Goal: Task Accomplishment & Management: Manage account settings

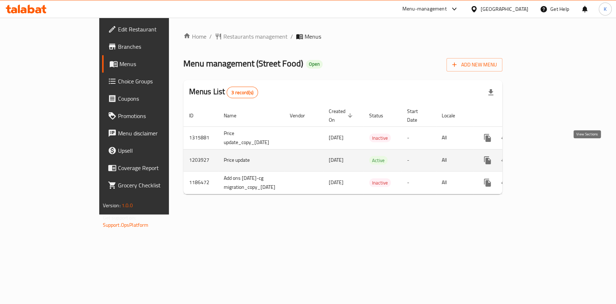
click at [543, 157] on icon "enhanced table" at bounding box center [539, 160] width 6 height 6
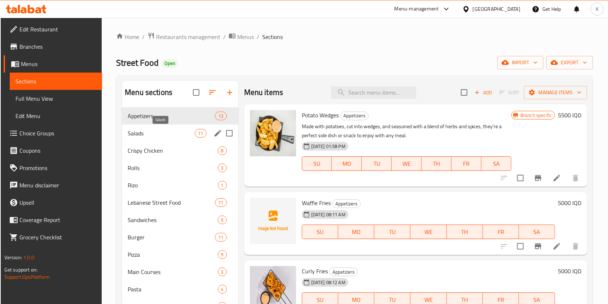
click at [147, 137] on span "Salads" at bounding box center [161, 133] width 67 height 9
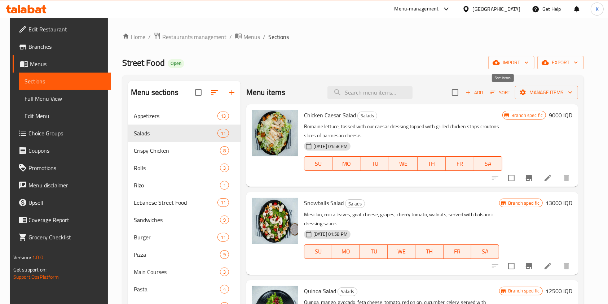
click at [503, 89] on span "Sort" at bounding box center [501, 92] width 20 height 8
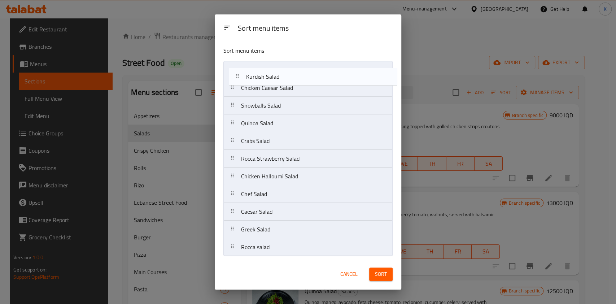
drag, startPoint x: 264, startPoint y: 227, endPoint x: 271, endPoint y: 69, distance: 158.2
click at [271, 69] on nav "Chicken Caesar Salad Snowballs Salad Quinoa Salad Crabs Salad [GEOGRAPHIC_DATA]…" at bounding box center [307, 158] width 169 height 195
drag, startPoint x: 253, startPoint y: 235, endPoint x: 261, endPoint y: 78, distance: 156.5
click at [261, 78] on nav "Kurdish Salad Chicken Caesar Salad Snowballs Salad Quinoa Salad Crabs Salad [GE…" at bounding box center [307, 158] width 169 height 195
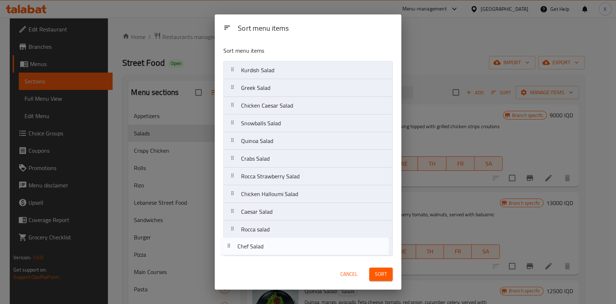
drag, startPoint x: 262, startPoint y: 216, endPoint x: 258, endPoint y: 258, distance: 41.7
click at [258, 258] on div "Sort menu items Kurdish Salad Greek Salad Chicken Caesar Salad Snowballs Salad …" at bounding box center [308, 149] width 187 height 219
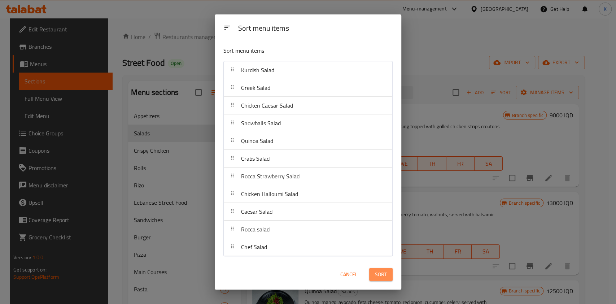
click at [381, 268] on button "Sort" at bounding box center [380, 274] width 23 height 13
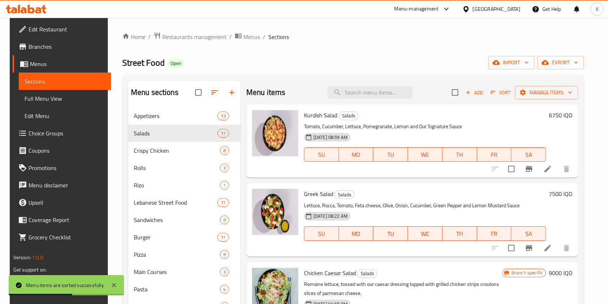
click at [508, 87] on button "Sort" at bounding box center [500, 92] width 23 height 11
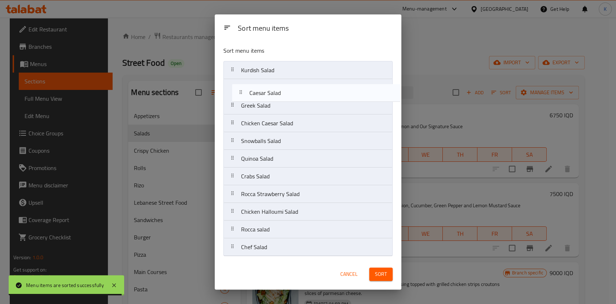
drag, startPoint x: 261, startPoint y: 218, endPoint x: 270, endPoint y: 97, distance: 121.7
click at [270, 97] on nav "Kurdish Salad Greek Salad Chicken Caesar Salad Snowballs Salad Quinoa Salad Cra…" at bounding box center [307, 158] width 169 height 195
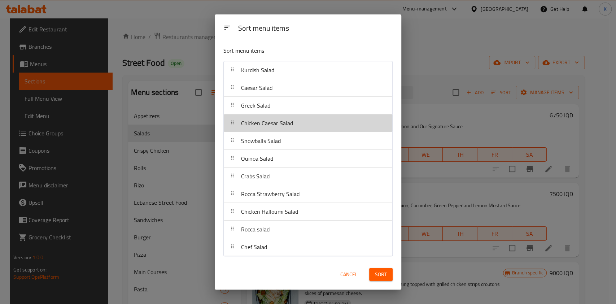
click at [282, 120] on span "Chicken Caesar Salad" at bounding box center [267, 123] width 52 height 11
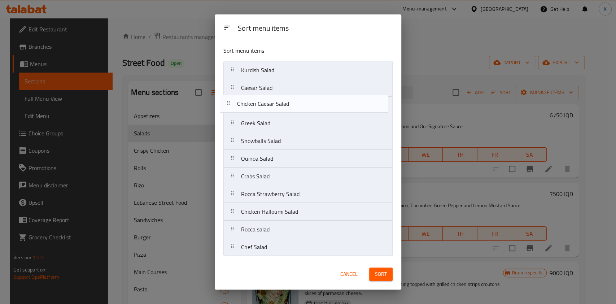
drag, startPoint x: 261, startPoint y: 128, endPoint x: 256, endPoint y: 105, distance: 23.9
click at [256, 105] on nav "Kurdish Salad Caesar Salad Greek Salad Chicken Caesar Salad Snowballs Salad Qui…" at bounding box center [307, 158] width 169 height 195
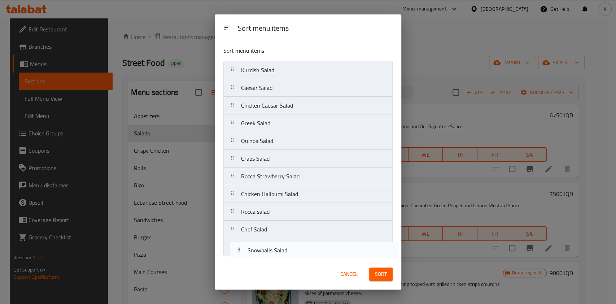
drag, startPoint x: 263, startPoint y: 138, endPoint x: 269, endPoint y: 253, distance: 115.7
click at [269, 253] on nav "Kurdish Salad Caesar Salad Chicken Caesar Salad Greek Salad Snowballs Salad Qui…" at bounding box center [307, 158] width 169 height 195
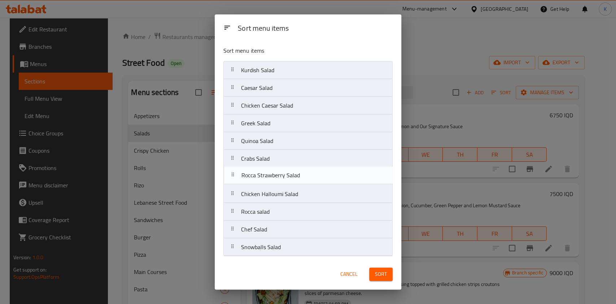
drag, startPoint x: 278, startPoint y: 176, endPoint x: 280, endPoint y: 169, distance: 6.7
click at [280, 169] on nav "Kurdish Salad Caesar Salad Chicken Caesar Salad Greek Salad Quinoa Salad Crabs …" at bounding box center [307, 158] width 169 height 195
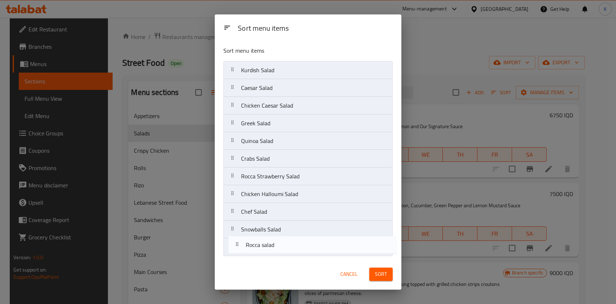
drag, startPoint x: 271, startPoint y: 214, endPoint x: 276, endPoint y: 245, distance: 32.2
click at [276, 245] on nav "Kurdish Salad Caesar Salad Chicken Caesar Salad Greek Salad Quinoa Salad Crabs …" at bounding box center [307, 158] width 169 height 195
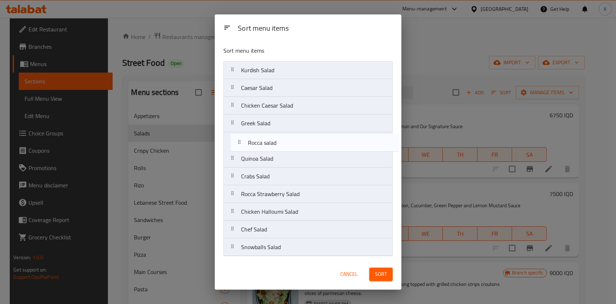
drag, startPoint x: 270, startPoint y: 249, endPoint x: 277, endPoint y: 143, distance: 106.3
click at [277, 143] on nav "Kurdish Salad Caesar Salad Chicken Caesar Salad Greek Salad Quinoa Salad Crabs …" at bounding box center [307, 158] width 169 height 195
drag, startPoint x: 296, startPoint y: 108, endPoint x: 295, endPoint y: 143, distance: 34.7
click at [295, 143] on nav "Kurdish Salad Caesar Salad Chicken Caesar Salad Greek Salad Rocca salad Quinoa …" at bounding box center [307, 158] width 169 height 195
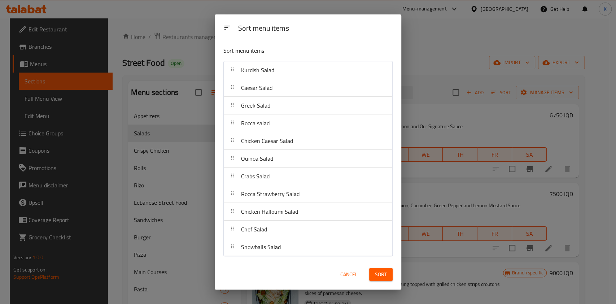
click at [374, 275] on button "Sort" at bounding box center [380, 274] width 23 height 13
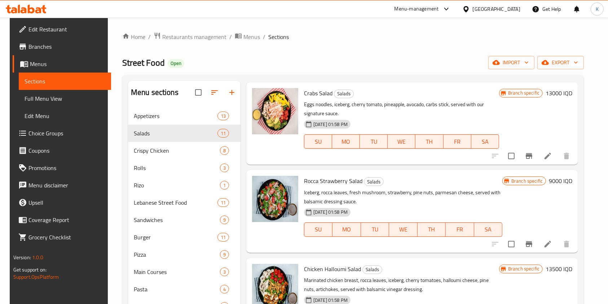
scroll to position [483, 0]
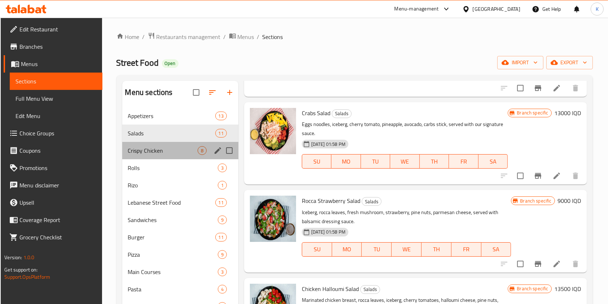
click at [182, 156] on div "Crispy Chicken 8" at bounding box center [180, 150] width 116 height 17
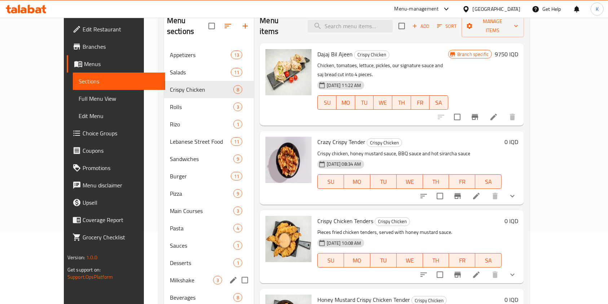
scroll to position [71, 0]
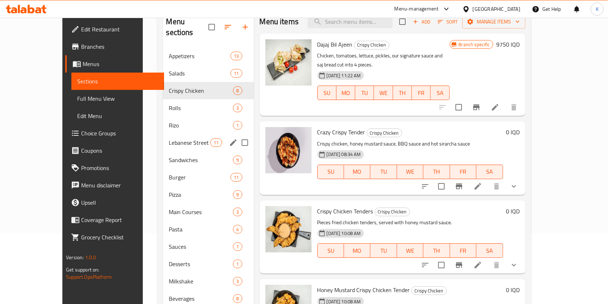
click at [189, 136] on div "Lebanese Street Food 11" at bounding box center [208, 142] width 91 height 17
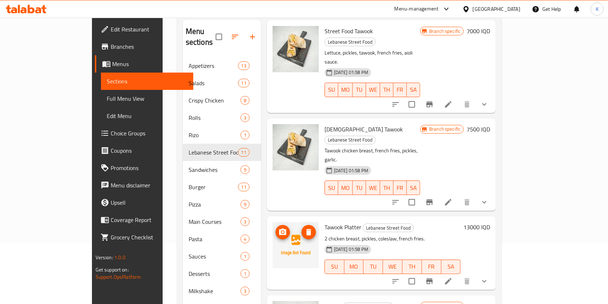
scroll to position [579, 0]
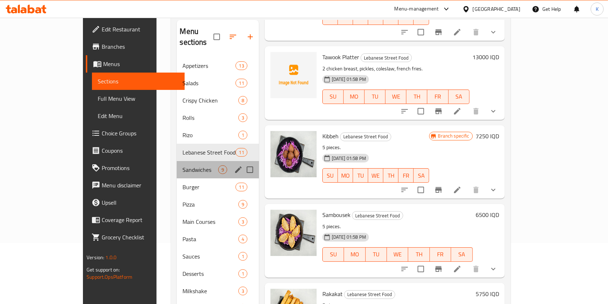
click at [177, 161] on div "Sandwiches 9" at bounding box center [218, 169] width 82 height 17
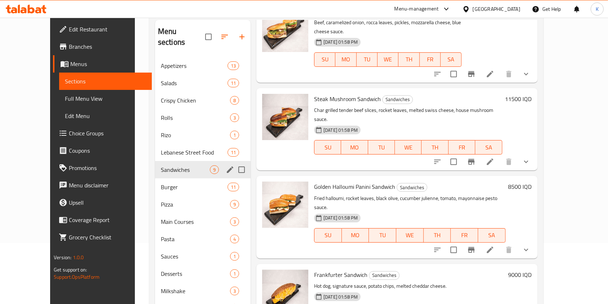
scroll to position [430, 0]
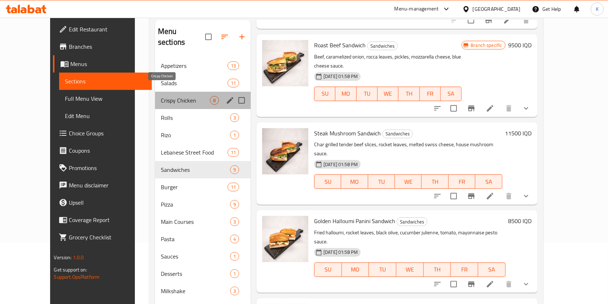
click at [161, 96] on span "Crispy Chicken" at bounding box center [185, 100] width 49 height 9
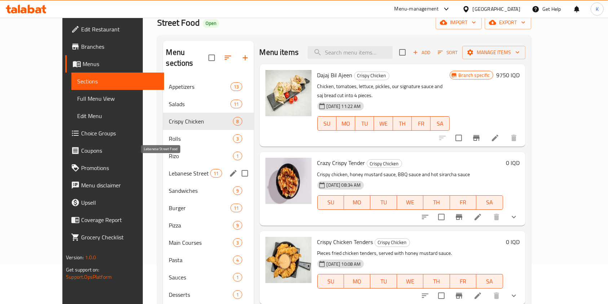
scroll to position [104, 0]
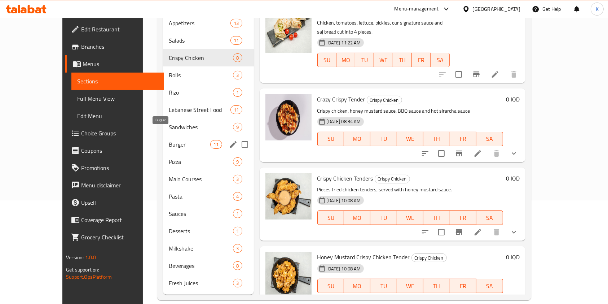
click at [169, 140] on span "Burger" at bounding box center [190, 144] width 42 height 9
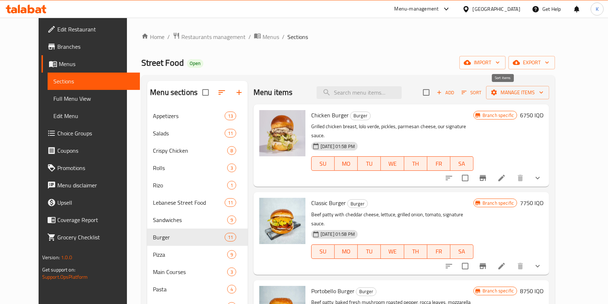
click at [468, 90] on icon "button" at bounding box center [464, 92] width 6 height 6
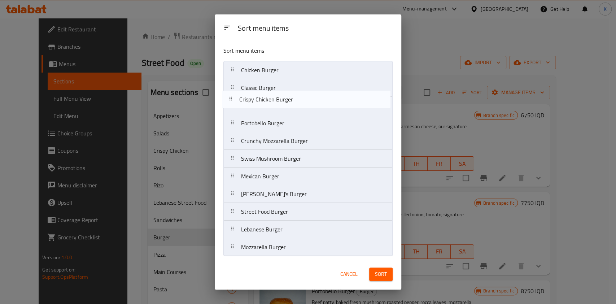
drag, startPoint x: 279, startPoint y: 246, endPoint x: 278, endPoint y: 88, distance: 157.7
click at [278, 88] on nav "Chicken Burger Classic Burger Portobello Burger Crunchy Mozzarella Burger Swiss…" at bounding box center [307, 158] width 169 height 195
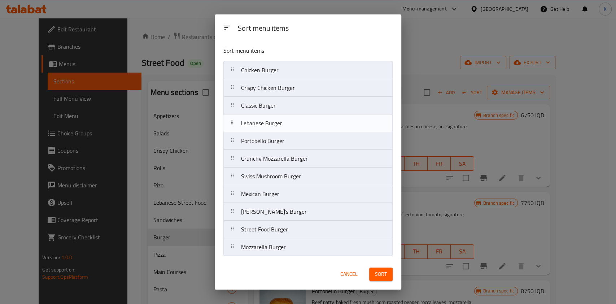
drag, startPoint x: 254, startPoint y: 230, endPoint x: 253, endPoint y: 123, distance: 107.6
click at [253, 123] on nav "Chicken Burger Crispy Chicken Burger Classic Burger Portobello Burger Crunchy M…" at bounding box center [307, 158] width 169 height 195
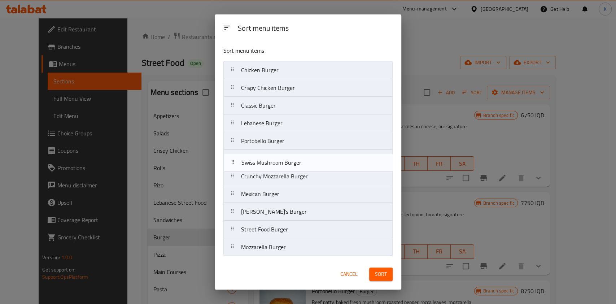
drag, startPoint x: 274, startPoint y: 174, endPoint x: 274, endPoint y: 156, distance: 17.7
click at [274, 156] on nav "Chicken Burger Crispy Chicken Burger Classic Burger Lebanese Burger Portobello …" at bounding box center [307, 158] width 169 height 195
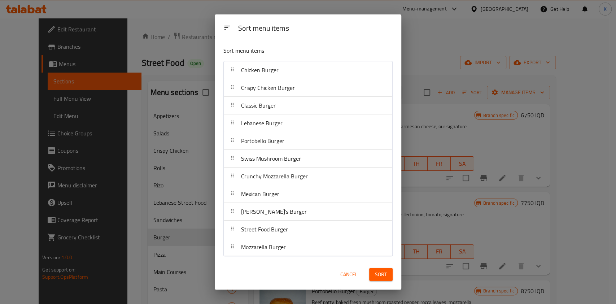
click at [374, 274] on button "Sort" at bounding box center [380, 274] width 23 height 13
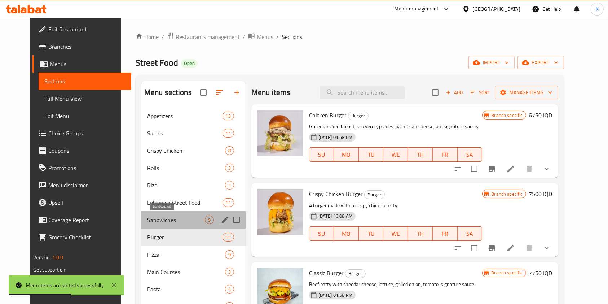
click at [148, 221] on span "Sandwiches" at bounding box center [176, 219] width 58 height 9
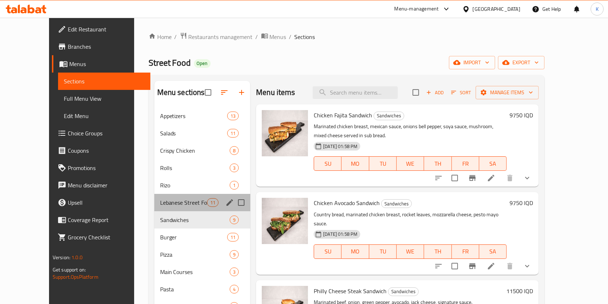
click at [158, 195] on div "Lebanese Street Food 11" at bounding box center [202, 202] width 96 height 17
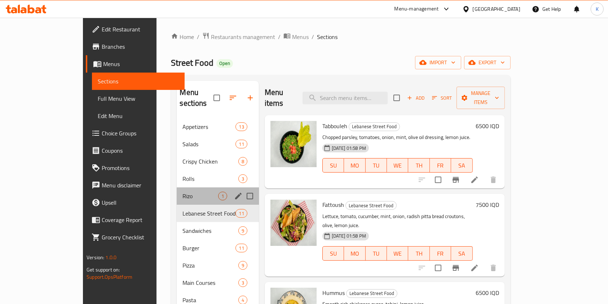
click at [177, 192] on div "Rizo 1" at bounding box center [218, 195] width 82 height 17
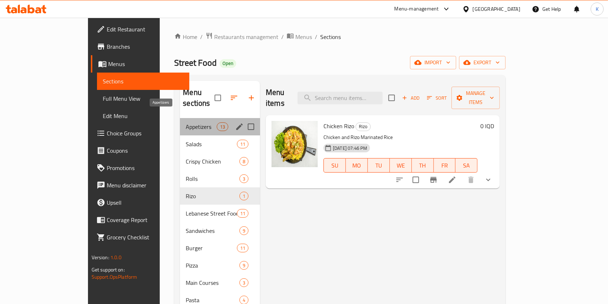
click at [186, 122] on span "Appetizers" at bounding box center [201, 126] width 31 height 9
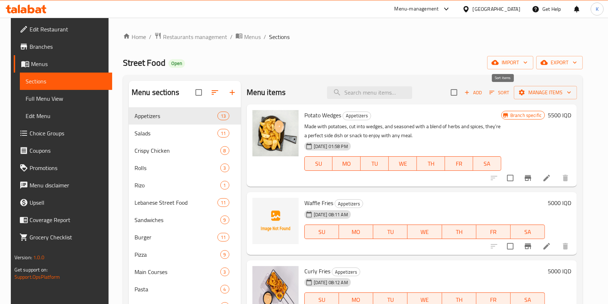
click at [496, 94] on icon "button" at bounding box center [492, 92] width 6 height 6
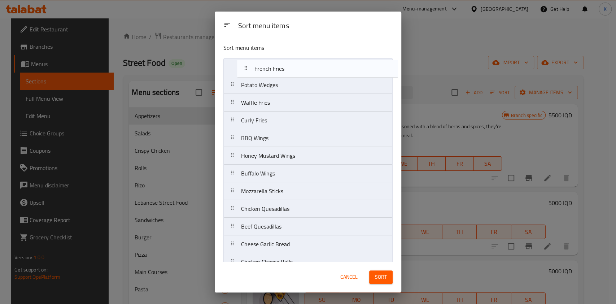
drag, startPoint x: 267, startPoint y: 201, endPoint x: 277, endPoint y: 60, distance: 141.1
click at [277, 60] on nav "Potato Wedges Waffle Fries Curly Fries BBQ Wings Honey Mustard Wings Buffalo Wi…" at bounding box center [307, 173] width 169 height 231
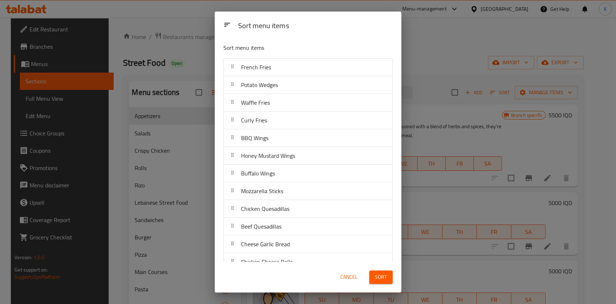
scroll to position [29, 0]
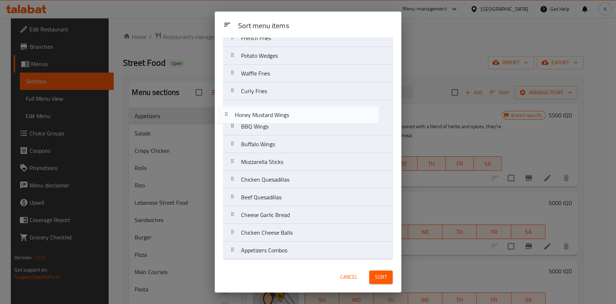
drag, startPoint x: 279, startPoint y: 132, endPoint x: 273, endPoint y: 113, distance: 20.8
click at [273, 113] on nav "French Fries Potato Wedges Waffle Fries Curly Fries BBQ Wings Honey Mustard Win…" at bounding box center [307, 144] width 169 height 231
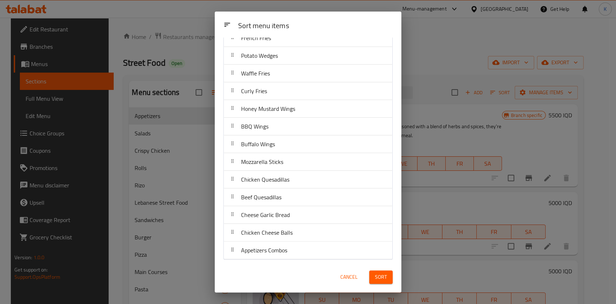
click at [268, 169] on nav "French Fries Potato Wedges Waffle Fries Curly Fries Honey Mustard Wings BBQ Win…" at bounding box center [307, 144] width 169 height 231
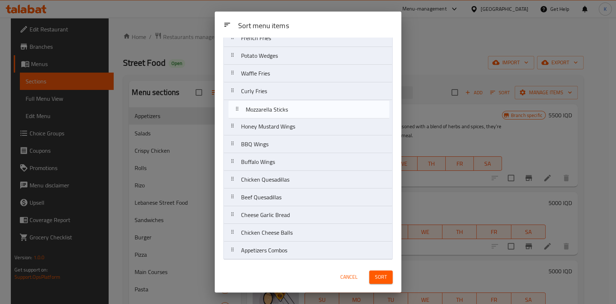
drag, startPoint x: 267, startPoint y: 166, endPoint x: 271, endPoint y: 110, distance: 56.5
click at [271, 110] on nav "French Fries Potato Wedges Waffle Fries Curly Fries Honey Mustard Wings BBQ Win…" at bounding box center [307, 144] width 169 height 231
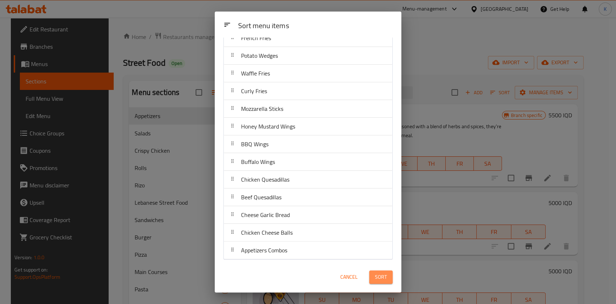
click at [391, 274] on button "Sort" at bounding box center [380, 276] width 23 height 13
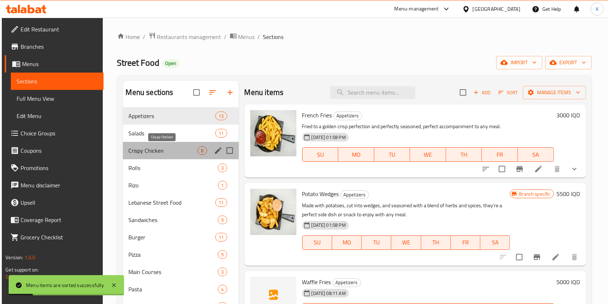
click at [175, 150] on span "Crispy Chicken" at bounding box center [163, 150] width 69 height 9
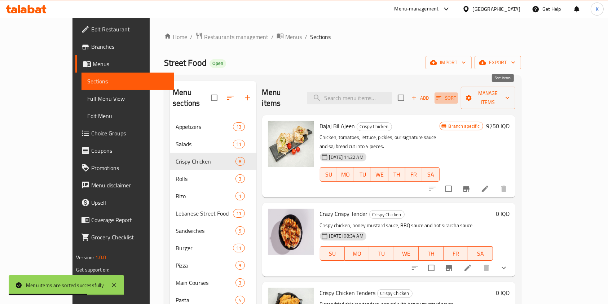
click at [442, 95] on icon "button" at bounding box center [439, 98] width 6 height 6
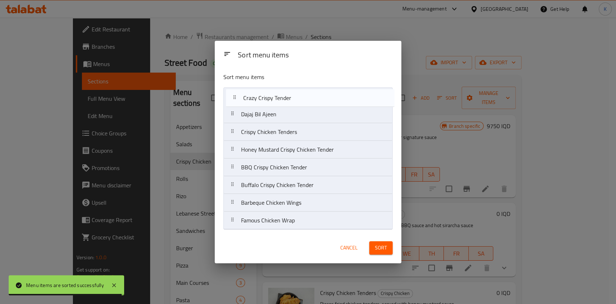
drag, startPoint x: 267, startPoint y: 122, endPoint x: 269, endPoint y: 101, distance: 21.8
click at [269, 101] on nav "Dajaj Bil Ajeen Crazy Crispy Tender Crispy Chicken Tenders Honey Mustard Crispy…" at bounding box center [307, 158] width 169 height 142
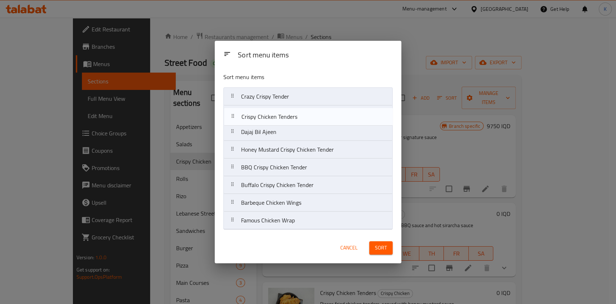
drag, startPoint x: 260, startPoint y: 140, endPoint x: 264, endPoint y: 110, distance: 29.8
click at [264, 110] on nav "Crazy Crispy Tender Dajaj Bil Ajeen Crispy Chicken Tenders Honey Mustard Crispy…" at bounding box center [307, 158] width 169 height 142
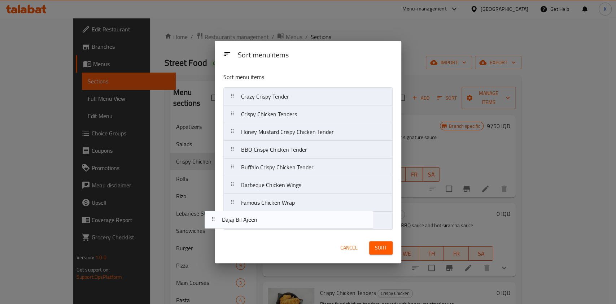
drag, startPoint x: 297, startPoint y: 130, endPoint x: 272, endPoint y: 230, distance: 103.5
click at [272, 230] on div "Sort menu items Crazy Crispy Tender Crispy Chicken Tenders Dajaj Bil Ajeen Hone…" at bounding box center [308, 150] width 187 height 166
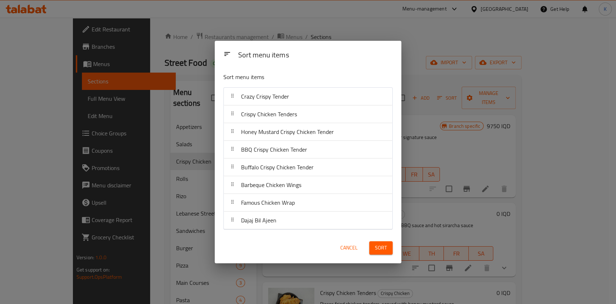
click at [384, 246] on span "Sort" at bounding box center [381, 247] width 12 height 9
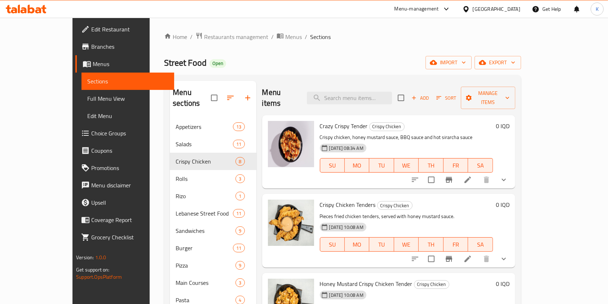
scroll to position [310, 0]
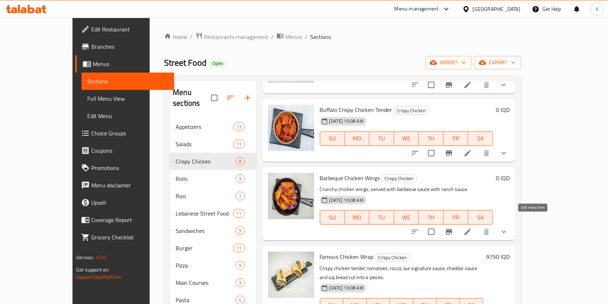
click at [472, 227] on icon at bounding box center [468, 231] width 9 height 9
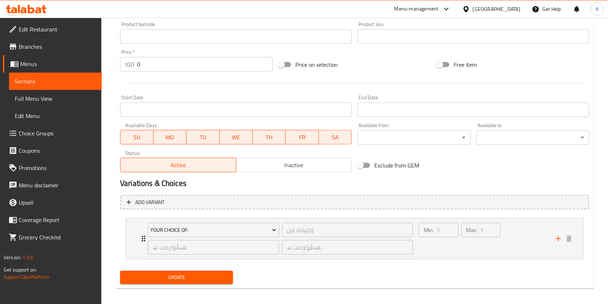
scroll to position [329, 0]
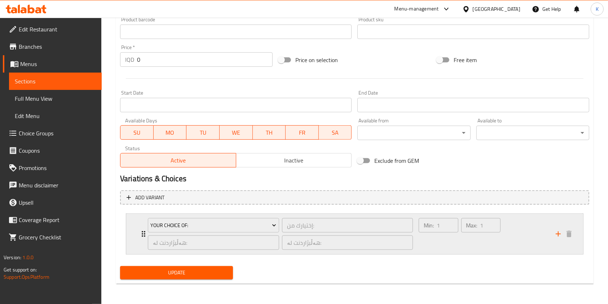
click at [453, 242] on div "Min: 1 ​" at bounding box center [439, 234] width 42 height 35
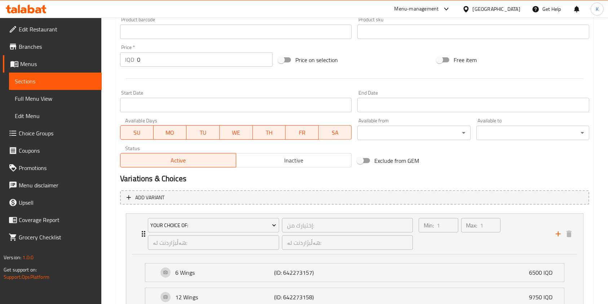
scroll to position [393, 0]
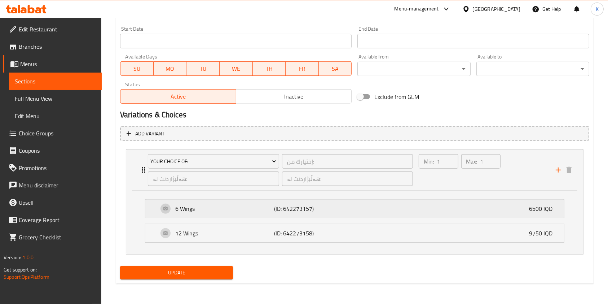
click at [246, 205] on p "6 Wings" at bounding box center [224, 208] width 99 height 9
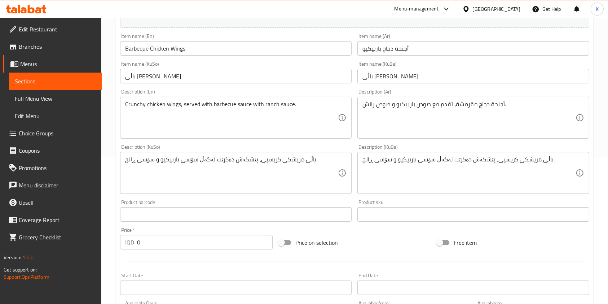
scroll to position [0, 0]
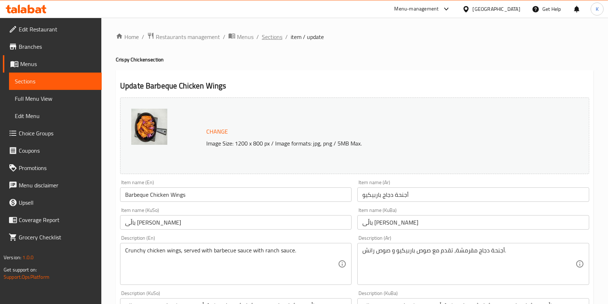
click at [273, 33] on span "Sections" at bounding box center [272, 36] width 21 height 9
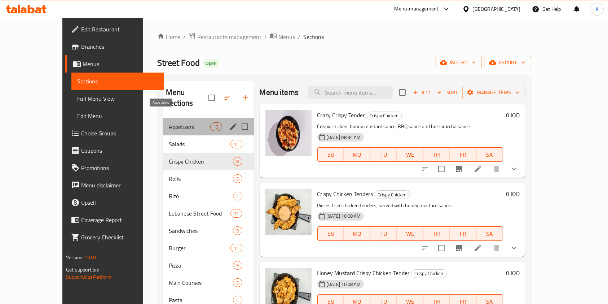
click at [169, 122] on span "Appetizers" at bounding box center [190, 126] width 42 height 9
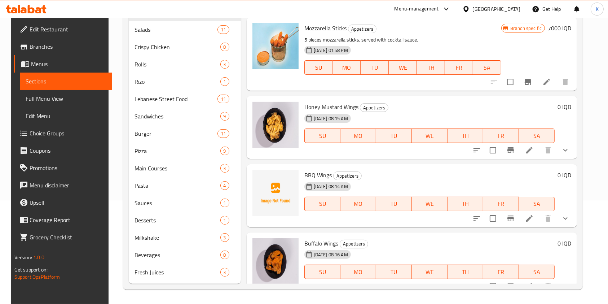
scroll to position [350, 0]
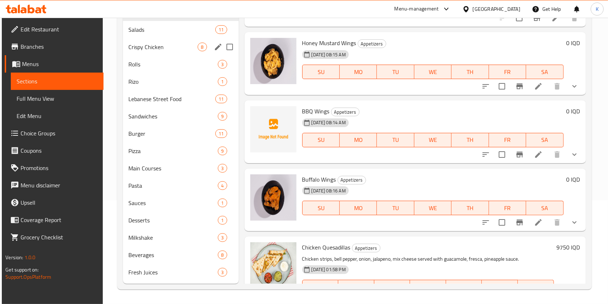
click at [161, 53] on div "Crispy Chicken 8" at bounding box center [181, 46] width 116 height 17
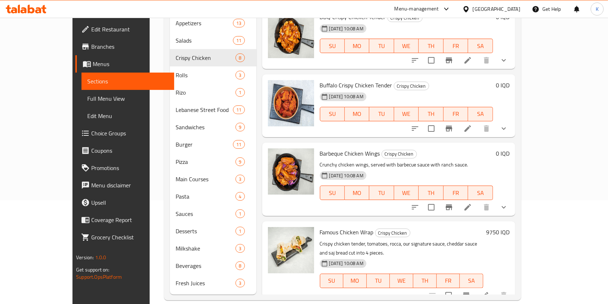
scroll to position [232, 0]
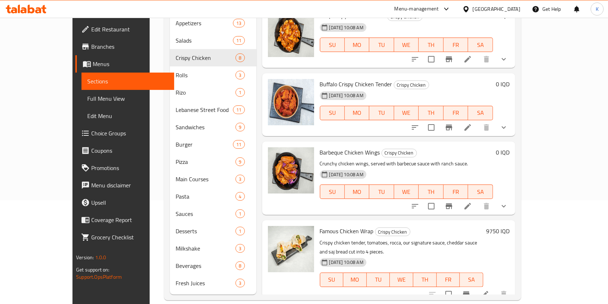
click at [472, 123] on icon at bounding box center [468, 127] width 9 height 9
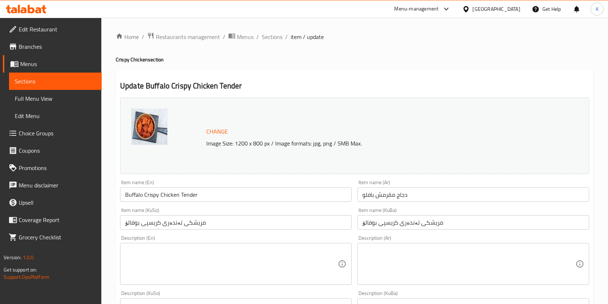
scroll to position [329, 0]
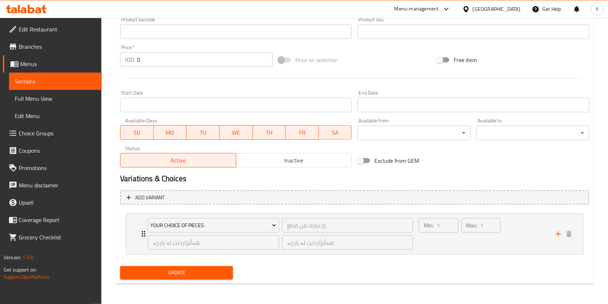
click at [293, 158] on span "Inactive" at bounding box center [294, 160] width 110 height 10
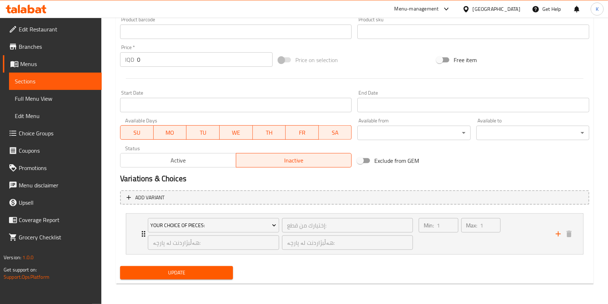
click at [184, 280] on div "Update" at bounding box center [176, 272] width 119 height 19
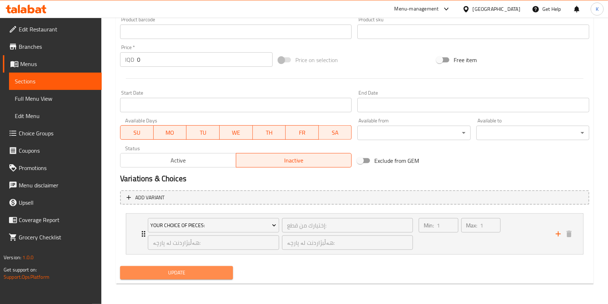
click at [184, 274] on span "Update" at bounding box center [176, 272] width 101 height 9
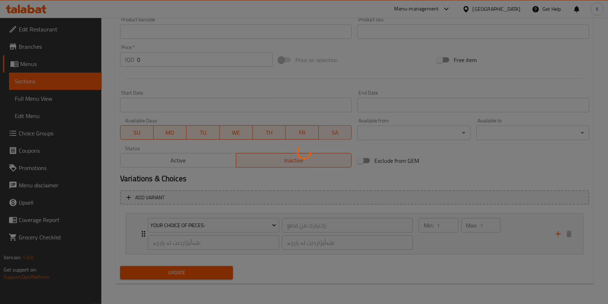
scroll to position [0, 0]
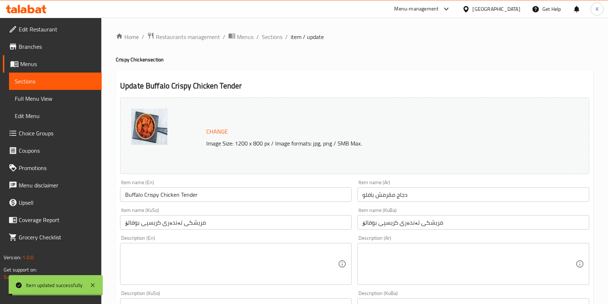
click at [276, 34] on span "Sections" at bounding box center [272, 36] width 21 height 9
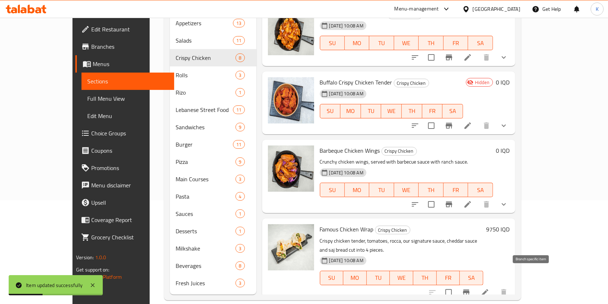
scroll to position [229, 0]
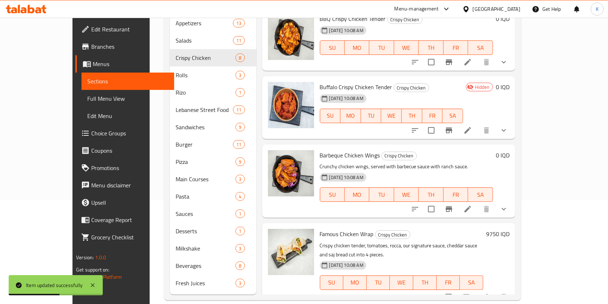
click at [478, 202] on li at bounding box center [468, 208] width 20 height 13
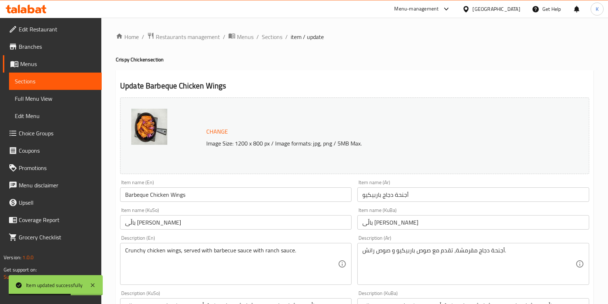
scroll to position [329, 0]
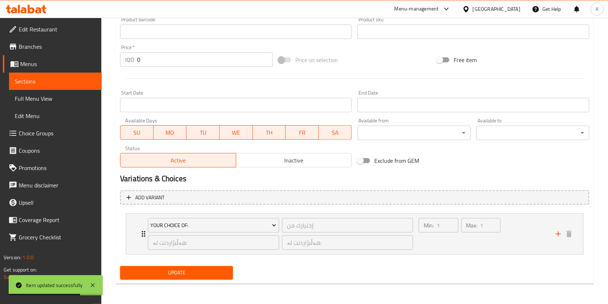
click at [295, 164] on span "Inactive" at bounding box center [294, 160] width 110 height 10
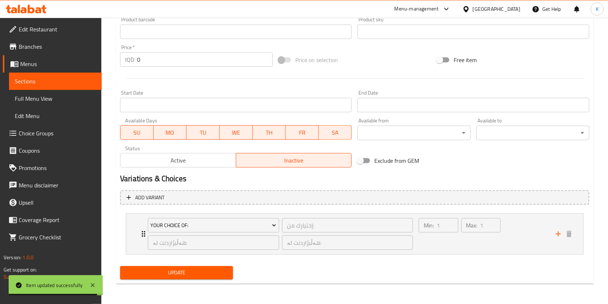
click at [202, 273] on span "Update" at bounding box center [176, 272] width 101 height 9
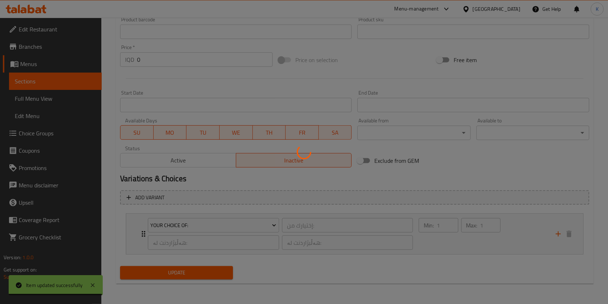
scroll to position [0, 0]
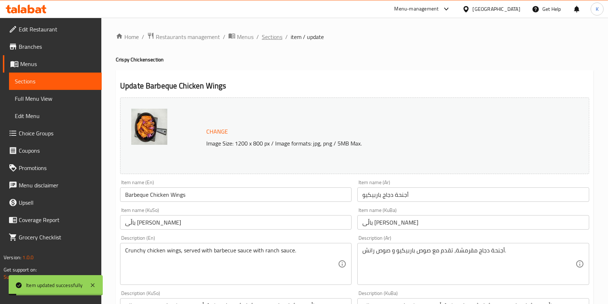
click at [266, 33] on span "Sections" at bounding box center [272, 36] width 21 height 9
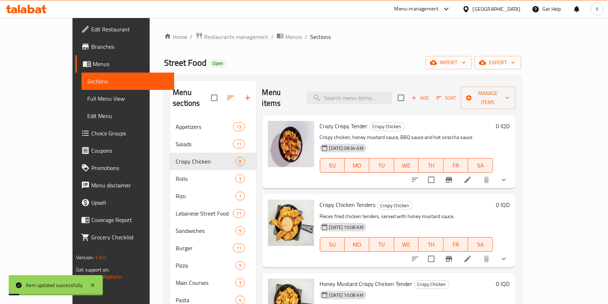
click at [310, 33] on span "Sections" at bounding box center [320, 36] width 21 height 9
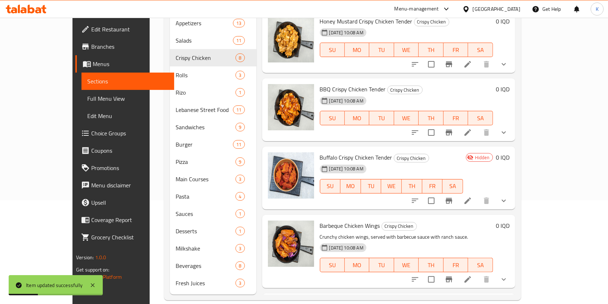
scroll to position [158, 0]
